Goal: Check status: Check status

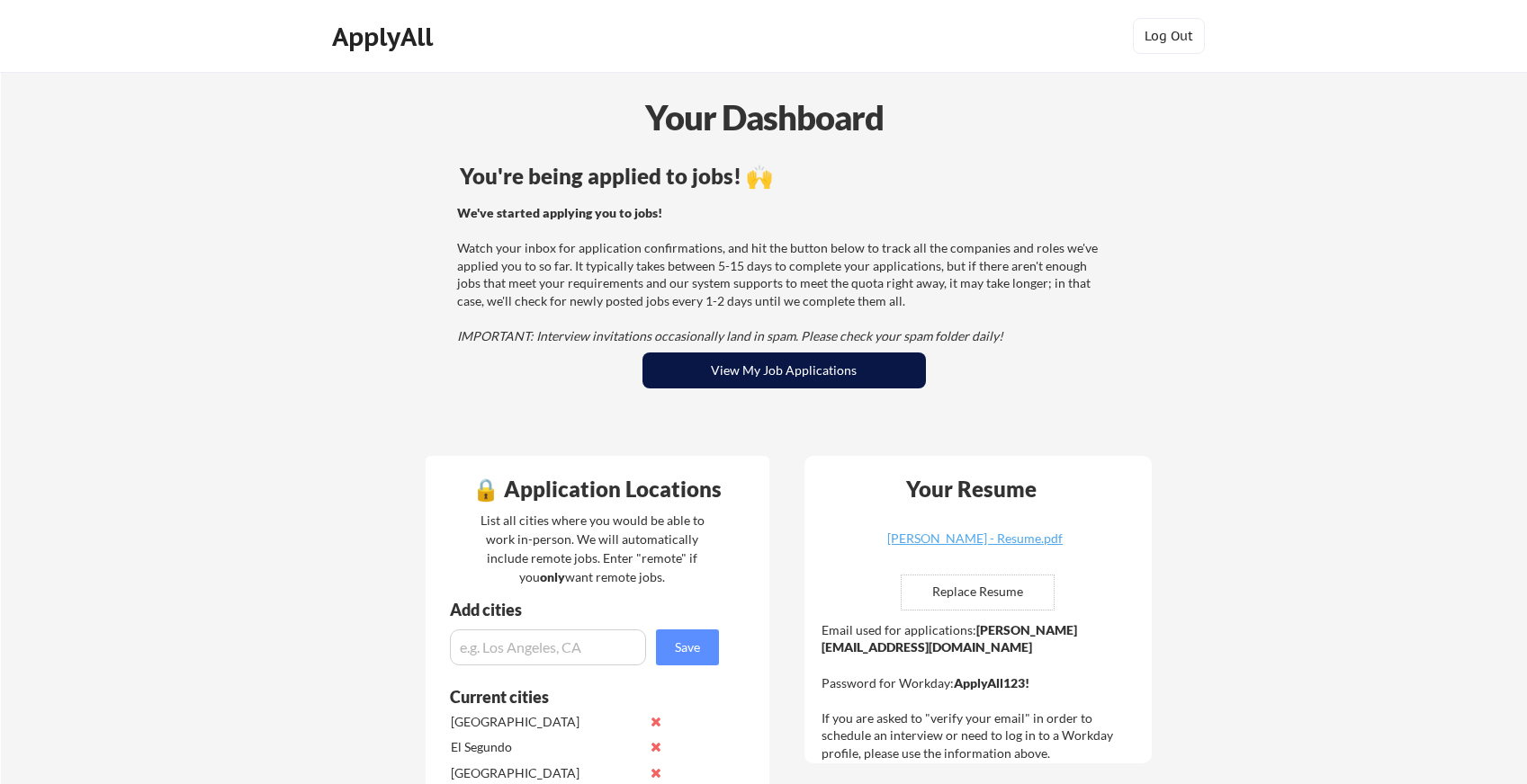
click at [793, 373] on button "View My Job Applications" at bounding box center [783, 370] width 283 height 36
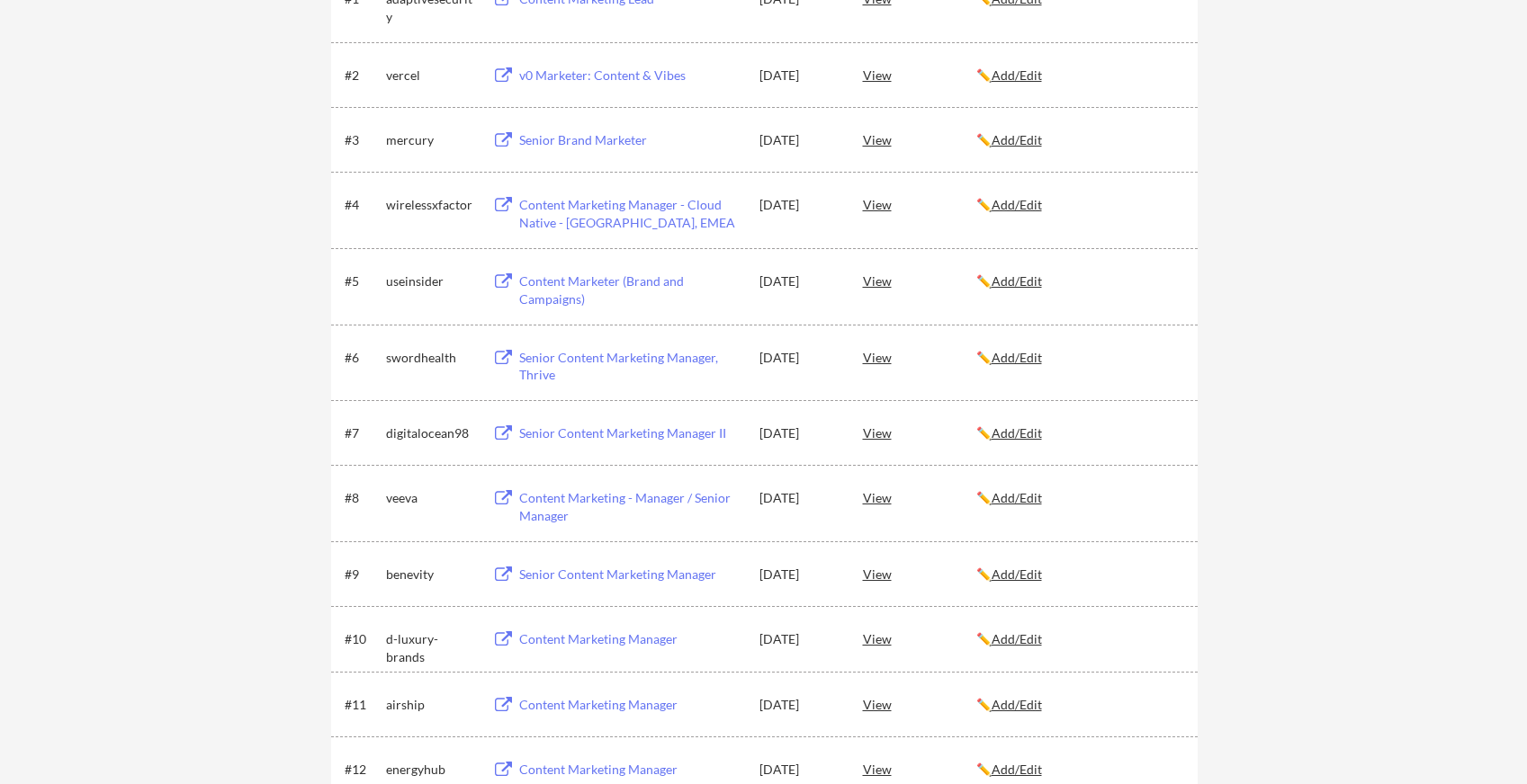
scroll to position [154, 0]
